Goal: Task Accomplishment & Management: Manage account settings

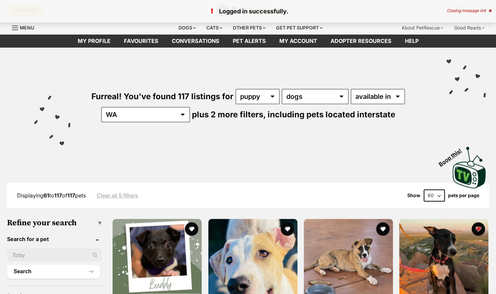
click at [143, 40] on link "Favourites" at bounding box center [141, 41] width 48 height 13
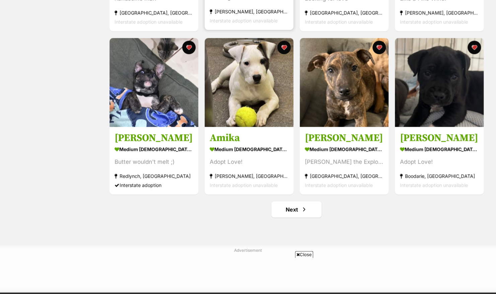
scroll to position [755, 0]
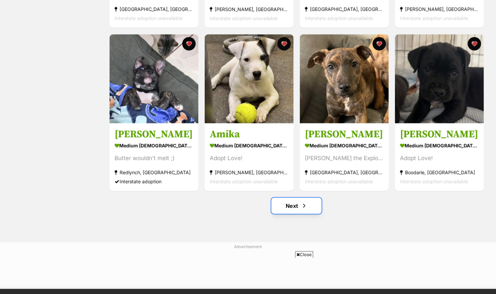
click at [295, 204] on link "Next" at bounding box center [296, 206] width 50 height 16
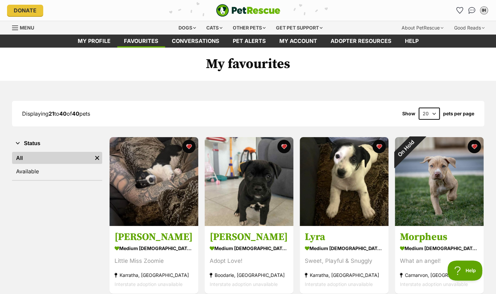
click at [424, 112] on select "20 40 60" at bounding box center [429, 114] width 21 height 12
select select "60"
click at [419, 108] on select "20 40 60" at bounding box center [429, 114] width 21 height 12
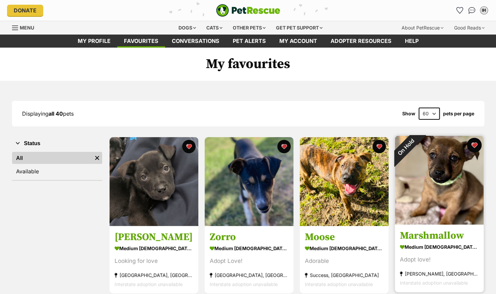
click at [475, 144] on button "favourite" at bounding box center [474, 145] width 15 height 15
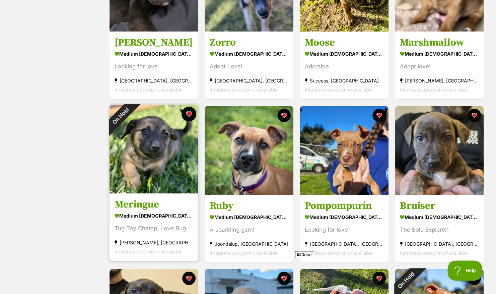
click at [186, 113] on button "favourite" at bounding box center [189, 114] width 15 height 15
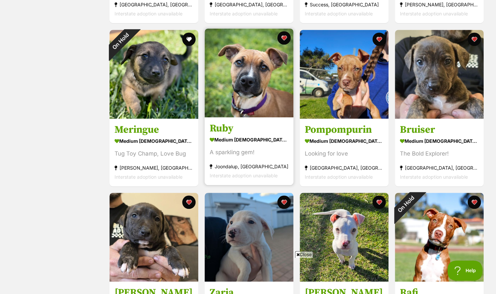
scroll to position [372, 0]
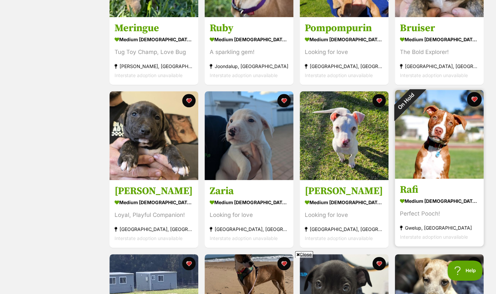
click at [475, 98] on button "favourite" at bounding box center [474, 99] width 15 height 15
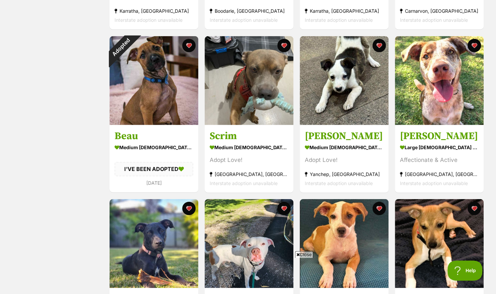
scroll to position [1079, 0]
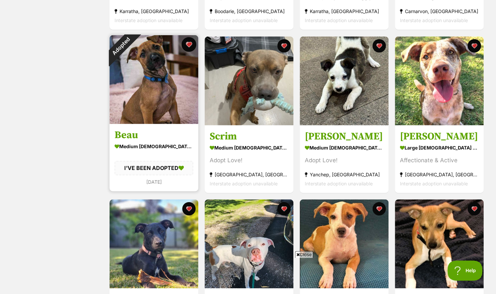
click at [187, 42] on button "favourite" at bounding box center [189, 44] width 15 height 15
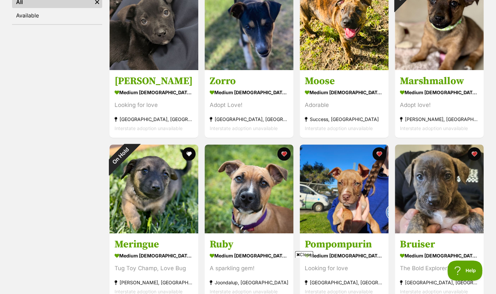
scroll to position [138, 0]
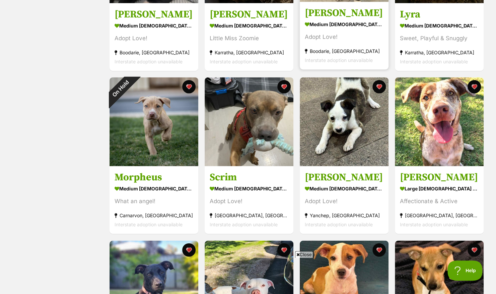
scroll to position [879, 0]
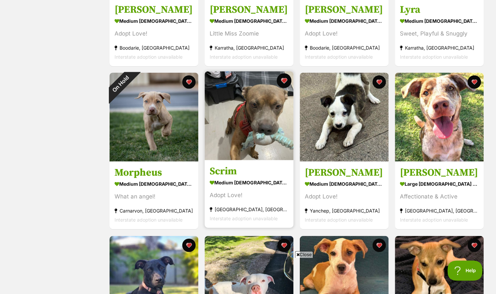
click at [282, 77] on button "favourite" at bounding box center [284, 80] width 15 height 15
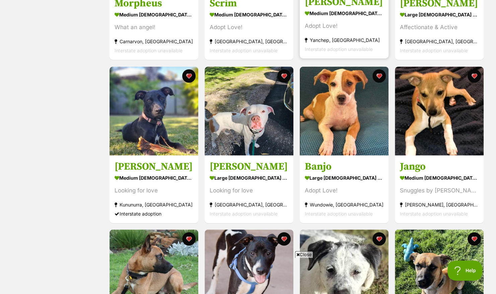
scroll to position [1049, 0]
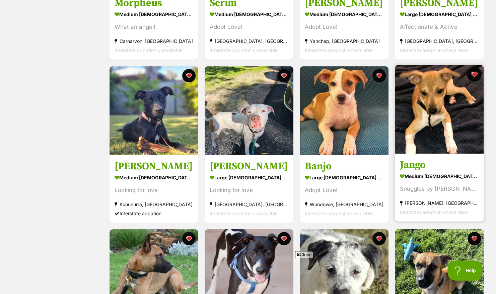
click at [473, 75] on button "favourite" at bounding box center [474, 74] width 15 height 15
